Goal: Task Accomplishment & Management: Use online tool/utility

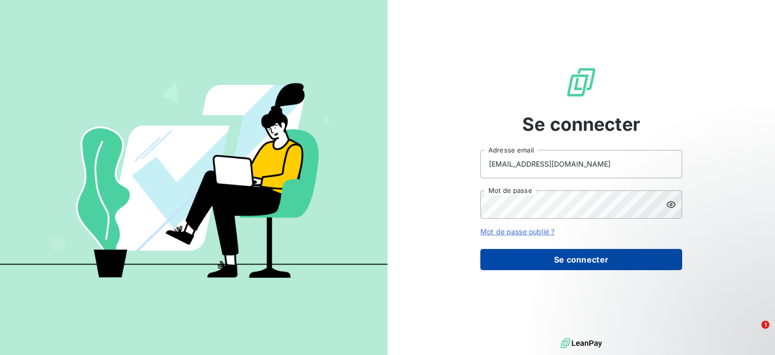
click at [538, 256] on button "Se connecter" at bounding box center [581, 259] width 202 height 21
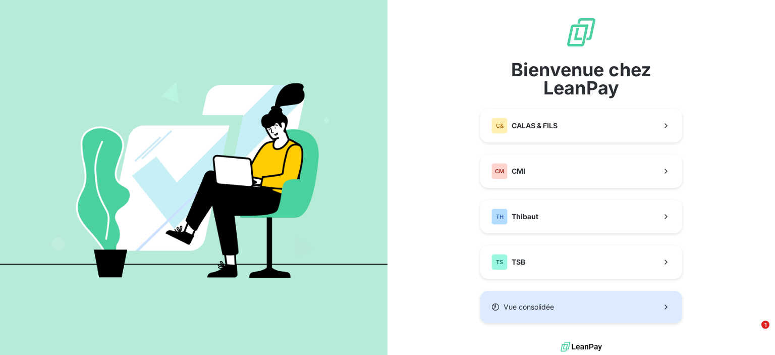
click at [515, 306] on span "Vue consolidée" at bounding box center [529, 307] width 50 height 10
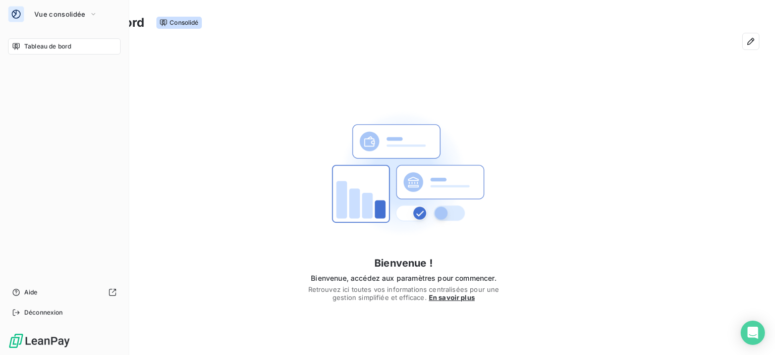
click at [16, 45] on icon at bounding box center [16, 46] width 7 height 7
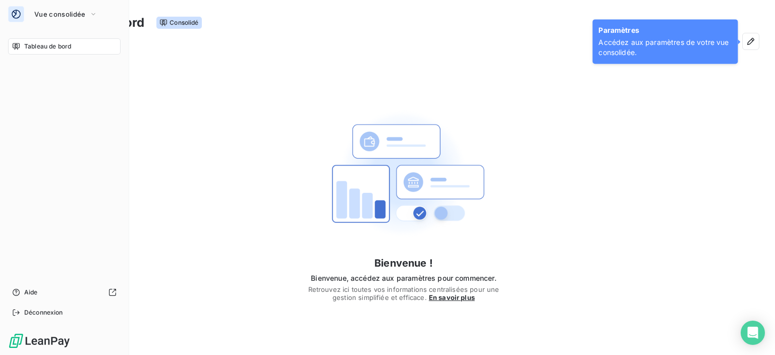
click at [57, 43] on span "Tableau de bord" at bounding box center [47, 46] width 47 height 9
click at [67, 10] on span "Vue consolidée" at bounding box center [59, 14] width 51 height 8
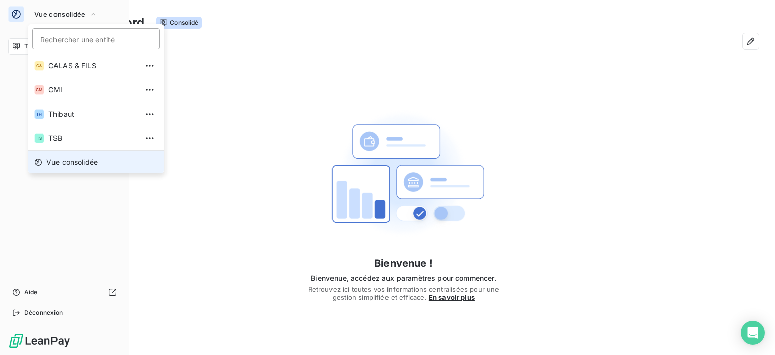
click at [78, 159] on span "Vue consolidée" at bounding box center [71, 162] width 51 height 10
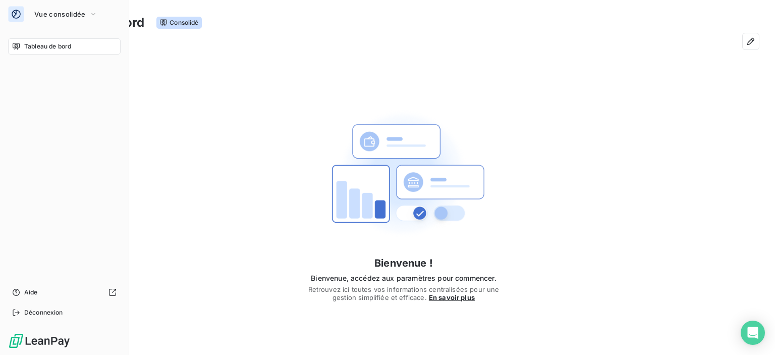
click at [14, 11] on icon at bounding box center [16, 14] width 9 height 9
click at [49, 12] on span "Vue consolidée" at bounding box center [59, 14] width 51 height 8
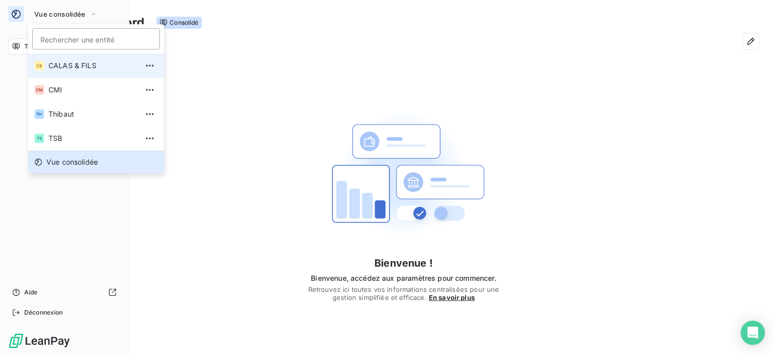
click at [67, 61] on span "CALAS & FILS" at bounding box center [92, 66] width 89 height 10
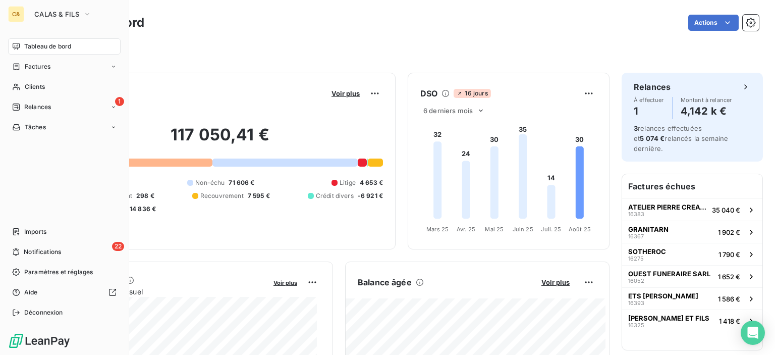
click at [22, 12] on div "C&" at bounding box center [16, 14] width 16 height 16
click at [65, 12] on span "CALAS & FILS" at bounding box center [56, 14] width 45 height 8
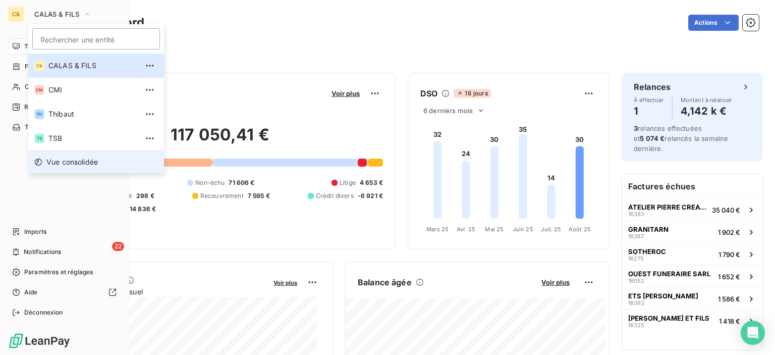
click at [80, 157] on span "Vue consolidée" at bounding box center [71, 162] width 51 height 10
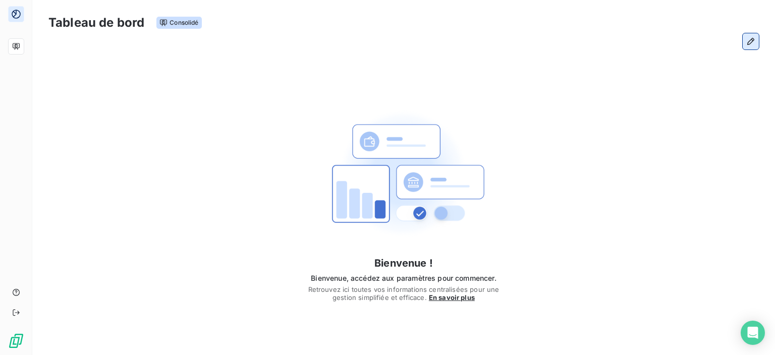
click at [752, 40] on icon "button" at bounding box center [751, 41] width 10 height 10
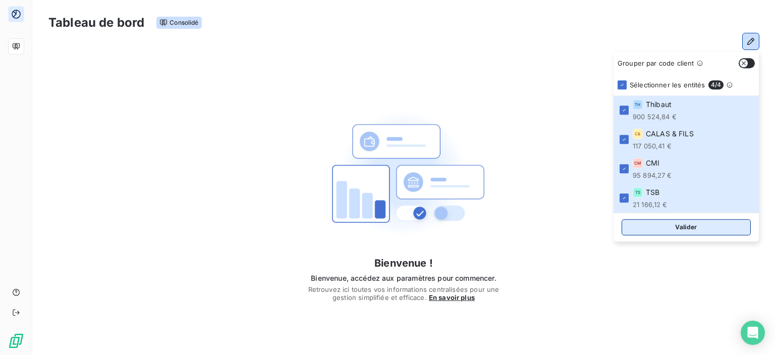
click at [674, 228] on button "Valider" at bounding box center [686, 227] width 129 height 16
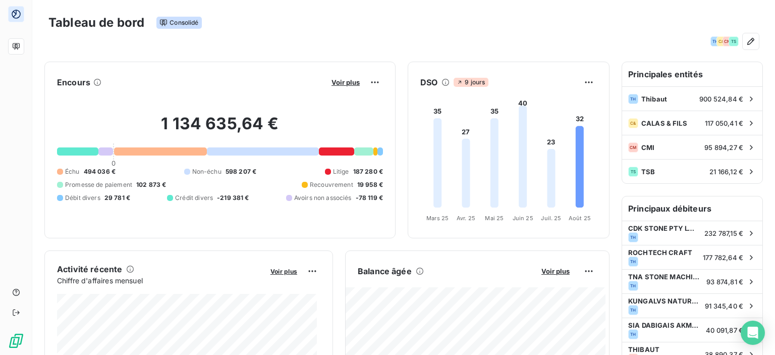
click at [398, 4] on div "Tableau de bord Consolidé TH C& CM TS" at bounding box center [403, 28] width 743 height 56
